Goal: Navigation & Orientation: Find specific page/section

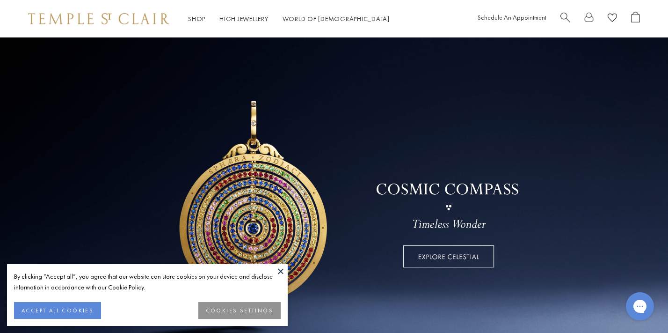
click at [83, 301] on div "By clicking “Accept all”, you agree that our website can store cookies on your …" at bounding box center [147, 286] width 267 height 31
click at [83, 312] on button "ACCEPT ALL COOKIES" at bounding box center [57, 310] width 87 height 17
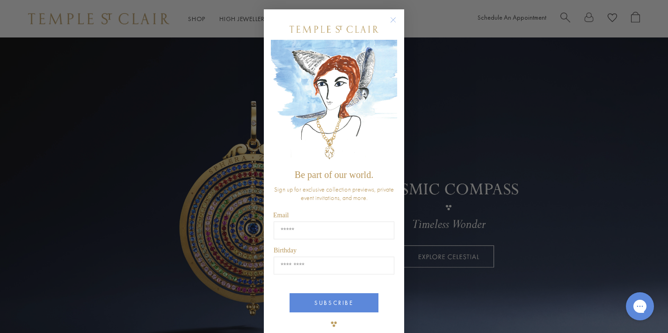
click at [391, 21] on circle "Close dialog" at bounding box center [393, 20] width 11 height 11
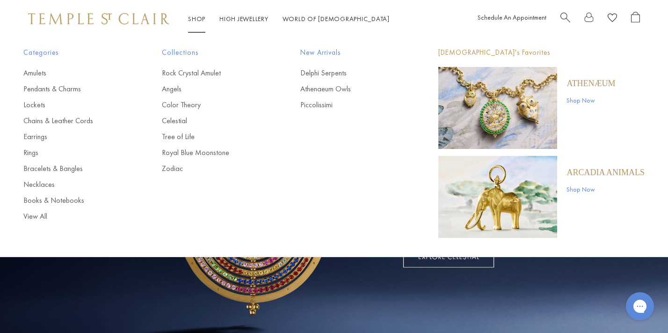
click at [196, 18] on link "Shop Shop" at bounding box center [196, 19] width 17 height 8
click at [75, 88] on link "Pendants & Charms" at bounding box center [73, 89] width 101 height 10
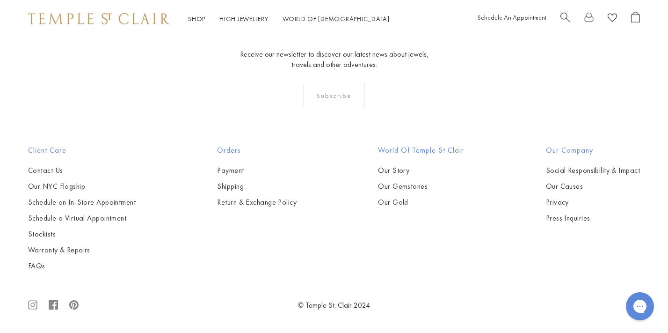
scroll to position [5094, 0]
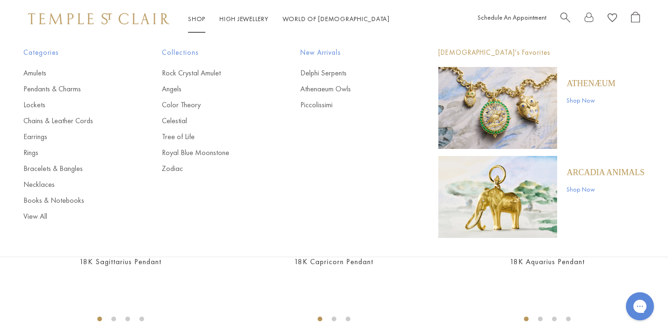
click at [195, 20] on link "Shop Shop" at bounding box center [196, 19] width 17 height 8
click at [41, 184] on link "Necklaces" at bounding box center [73, 184] width 101 height 10
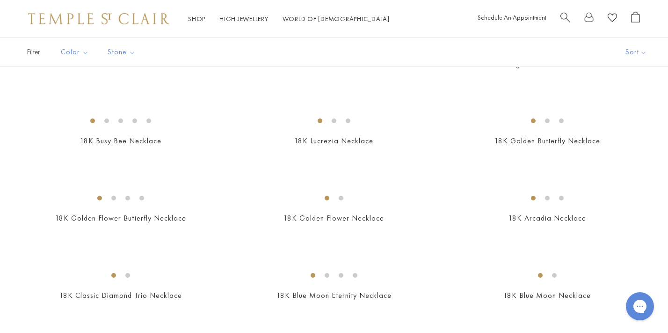
scroll to position [124, 0]
